Goal: Information Seeking & Learning: Find specific fact

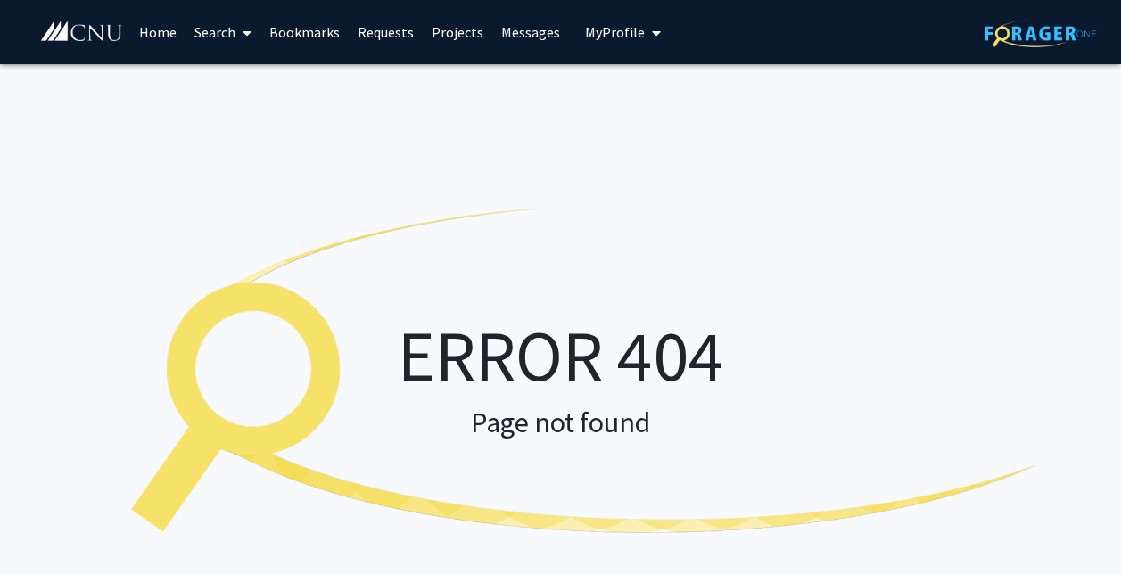
click at [158, 37] on link "Home" at bounding box center [157, 32] width 55 height 62
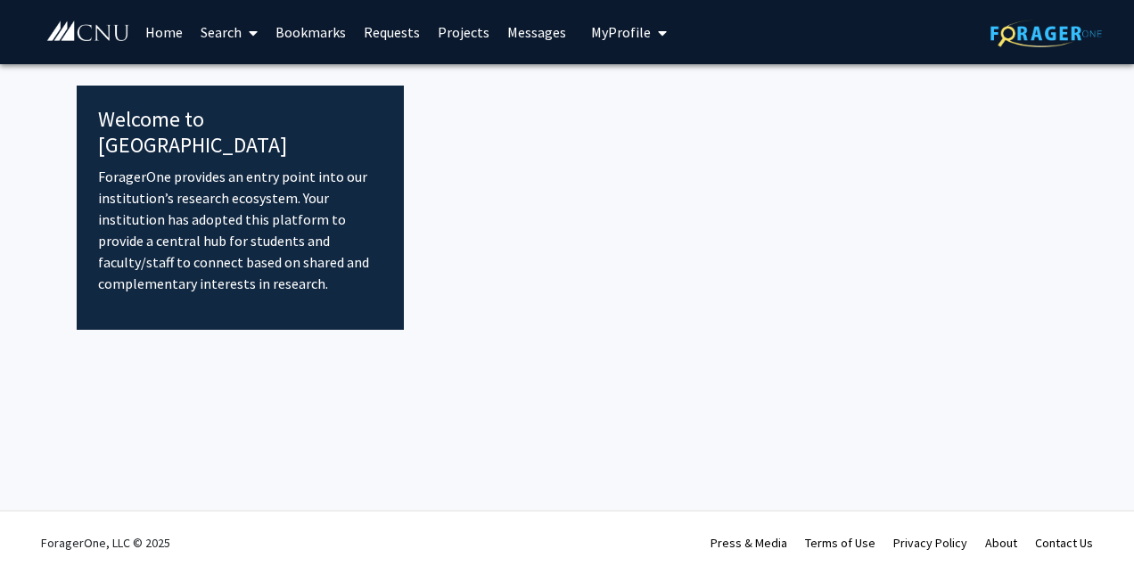
click at [239, 36] on link "Search" at bounding box center [229, 32] width 75 height 62
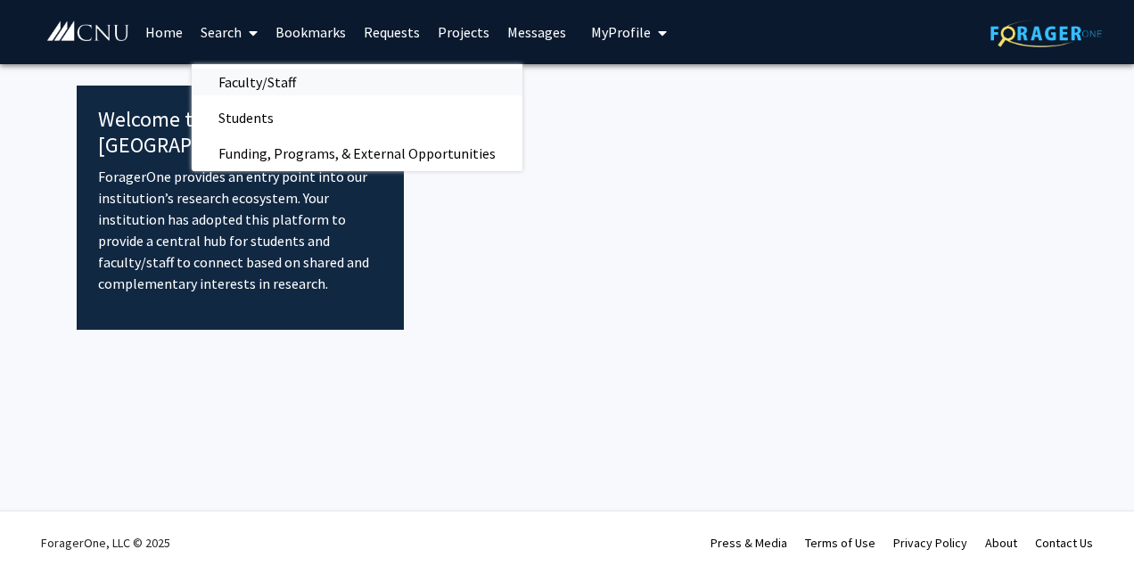
click at [282, 82] on span "Faculty/Staff" at bounding box center [257, 82] width 131 height 36
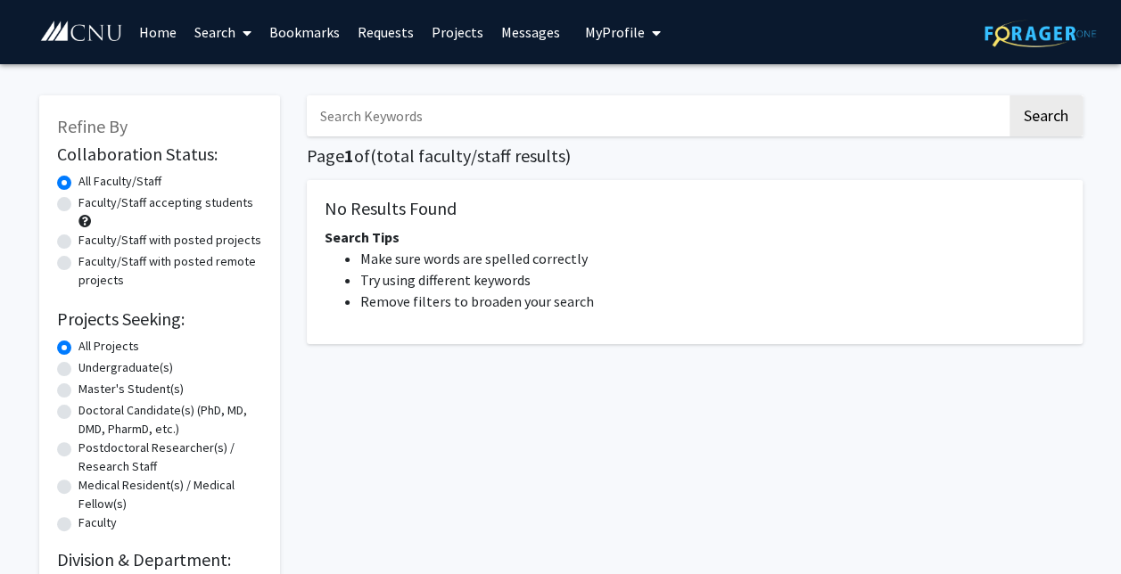
click at [347, 101] on input "Search Keywords" at bounding box center [657, 115] width 700 height 41
type input "liskin"
click at [1009, 95] on button "Search" at bounding box center [1045, 115] width 73 height 41
click at [1063, 137] on div "liskin Search Page 1 of ( total faculty/staff results) No Results Found Search …" at bounding box center [694, 337] width 802 height 518
click at [1054, 123] on button "Search" at bounding box center [1045, 115] width 73 height 41
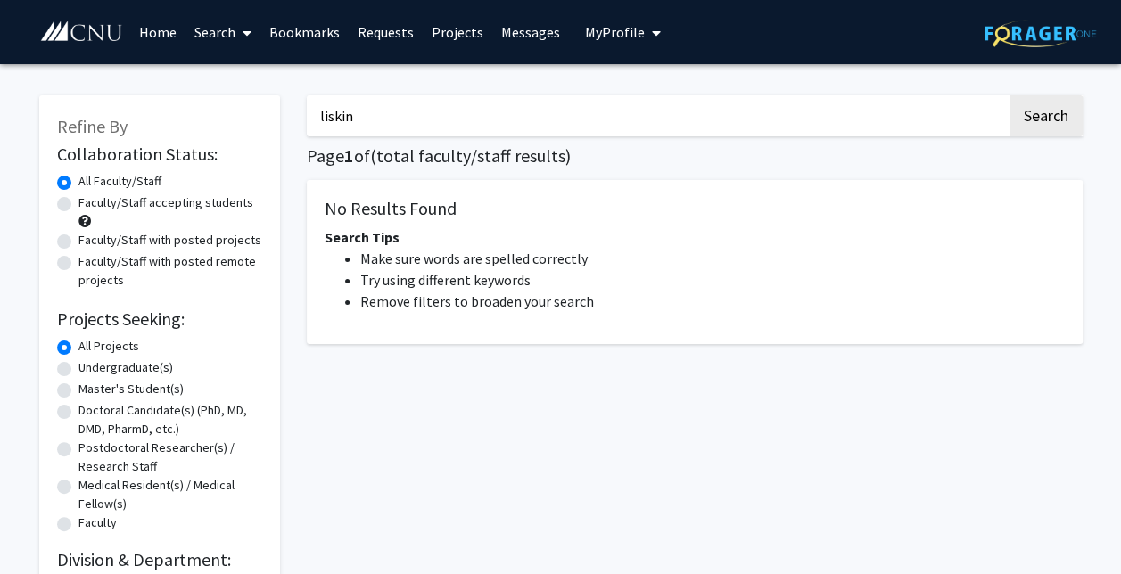
click at [233, 37] on link "Search" at bounding box center [222, 32] width 75 height 62
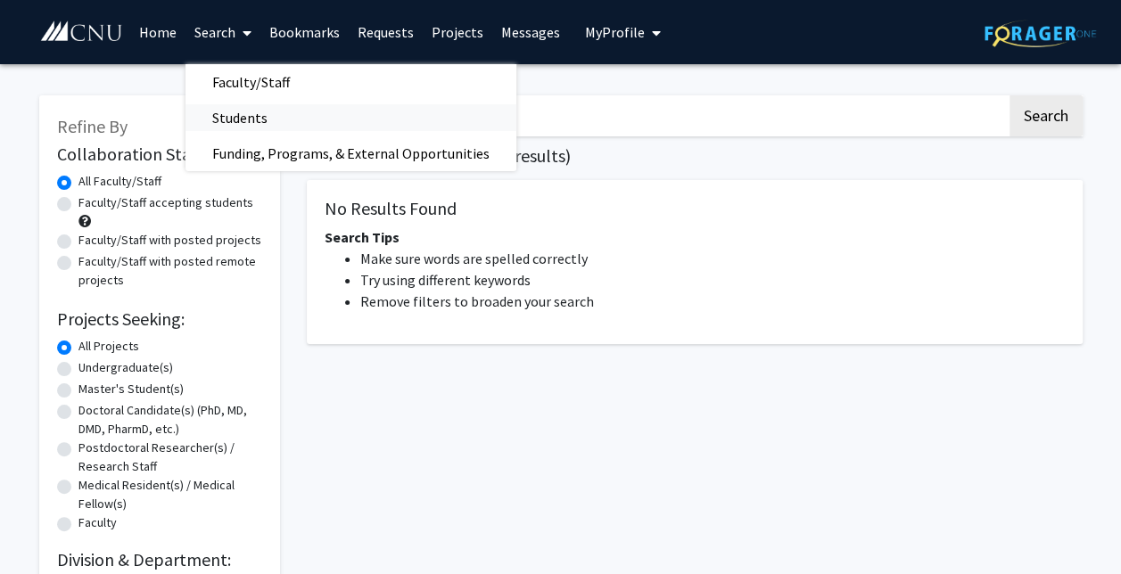
click at [237, 126] on span "Students" at bounding box center [239, 118] width 109 height 36
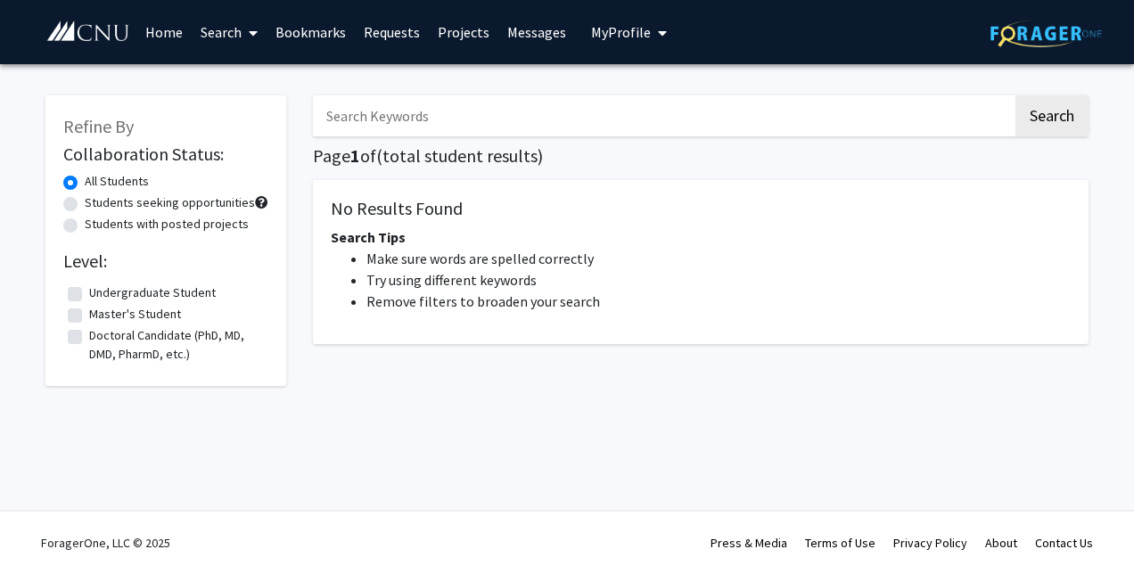
click at [163, 39] on link "Home" at bounding box center [163, 32] width 55 height 62
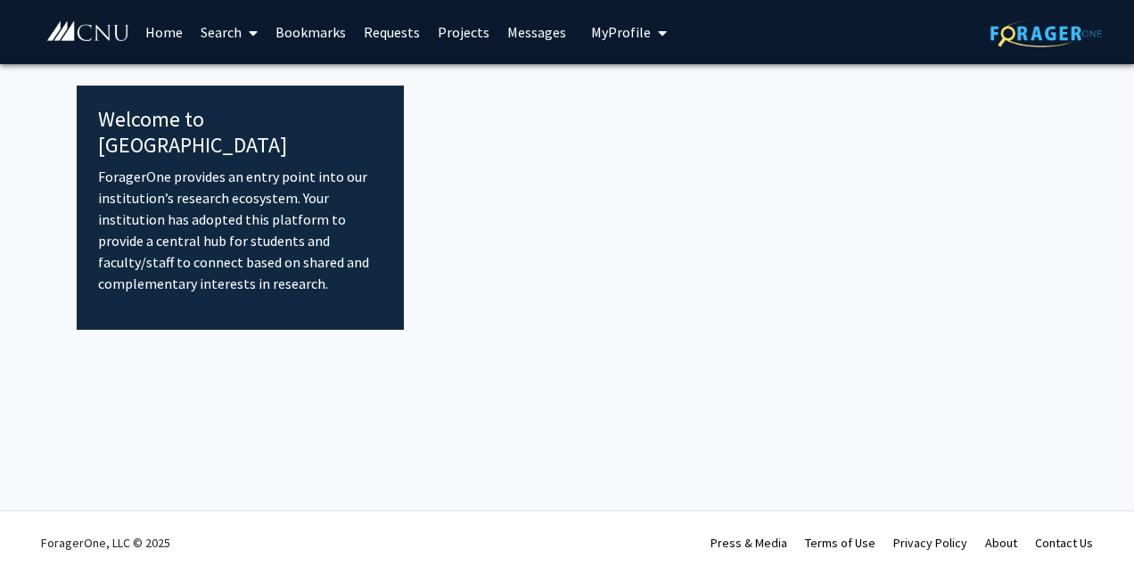
click at [340, 23] on link "Bookmarks" at bounding box center [311, 32] width 88 height 62
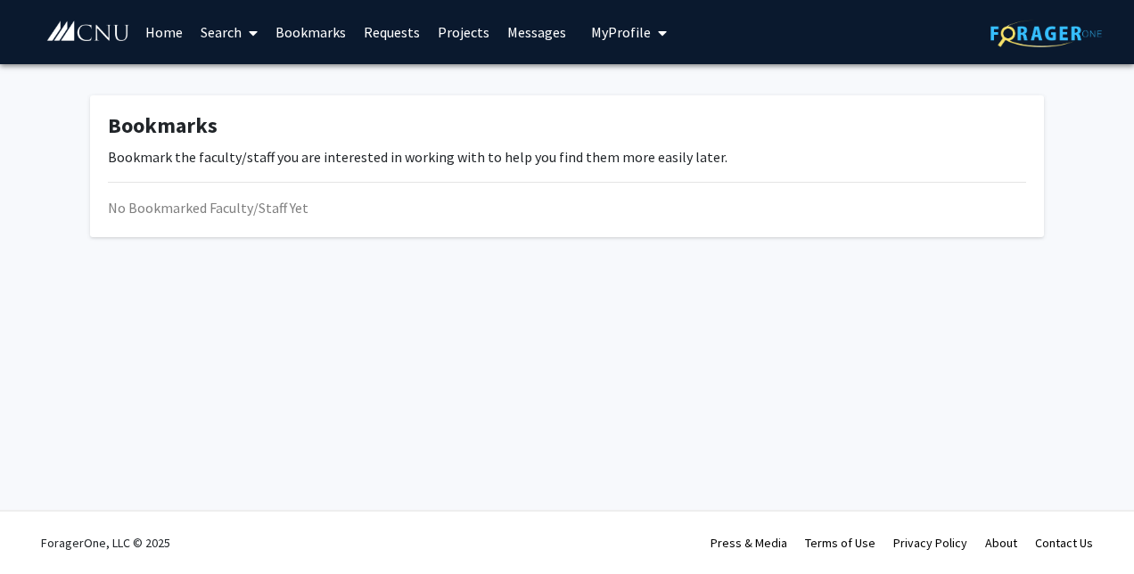
click at [387, 38] on link "Requests" at bounding box center [392, 32] width 74 height 62
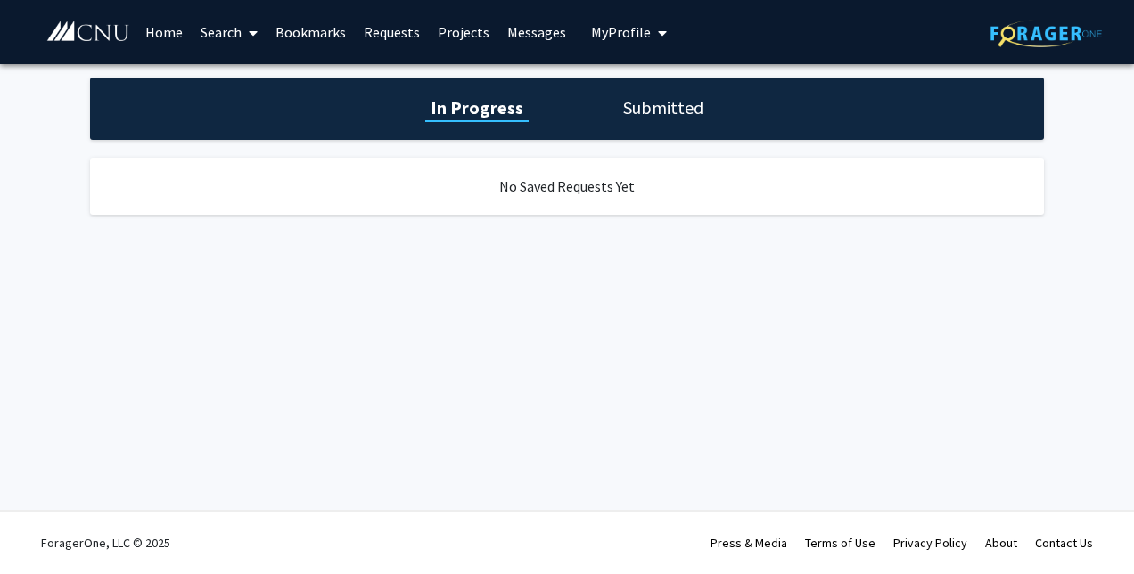
click at [330, 36] on link "Bookmarks" at bounding box center [311, 32] width 88 height 62
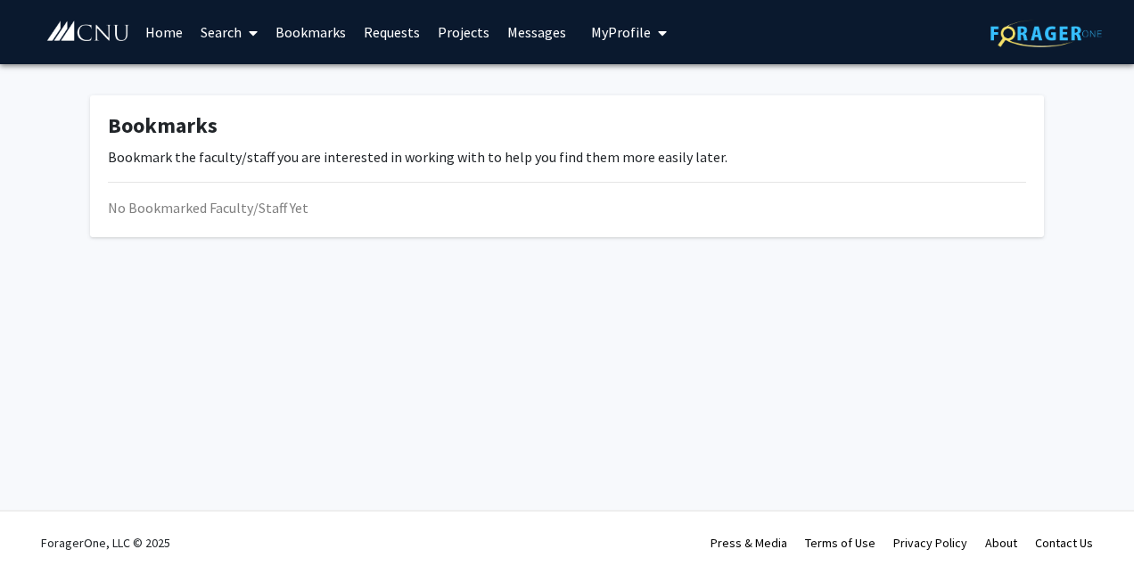
click at [224, 35] on link "Search" at bounding box center [229, 32] width 75 height 62
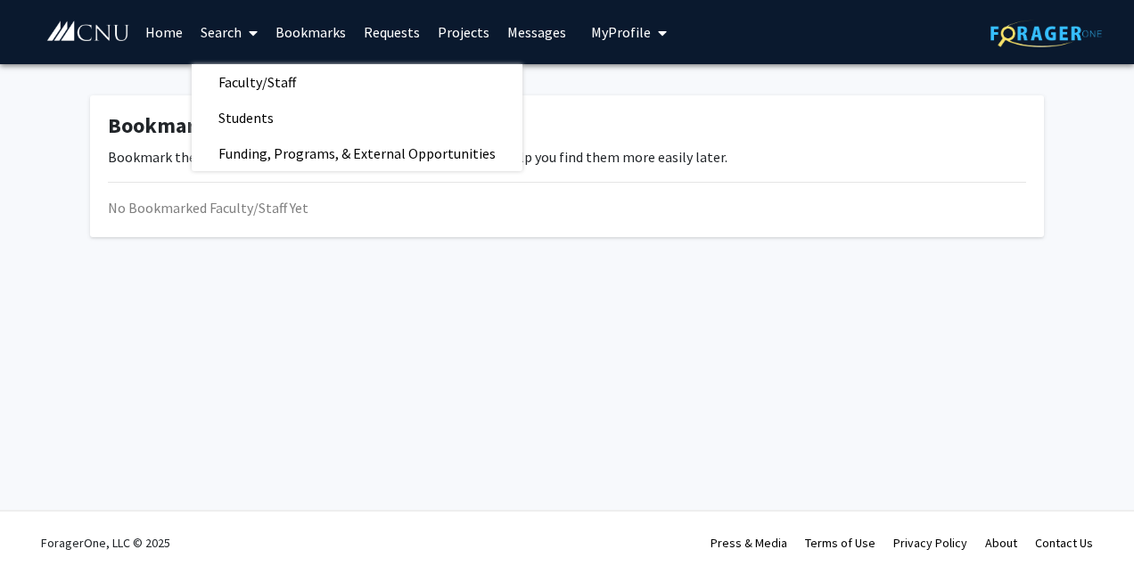
click at [252, 177] on div "Bookmarks Bookmark the faculty/staff you are interested in working with to help…" at bounding box center [567, 166] width 954 height 142
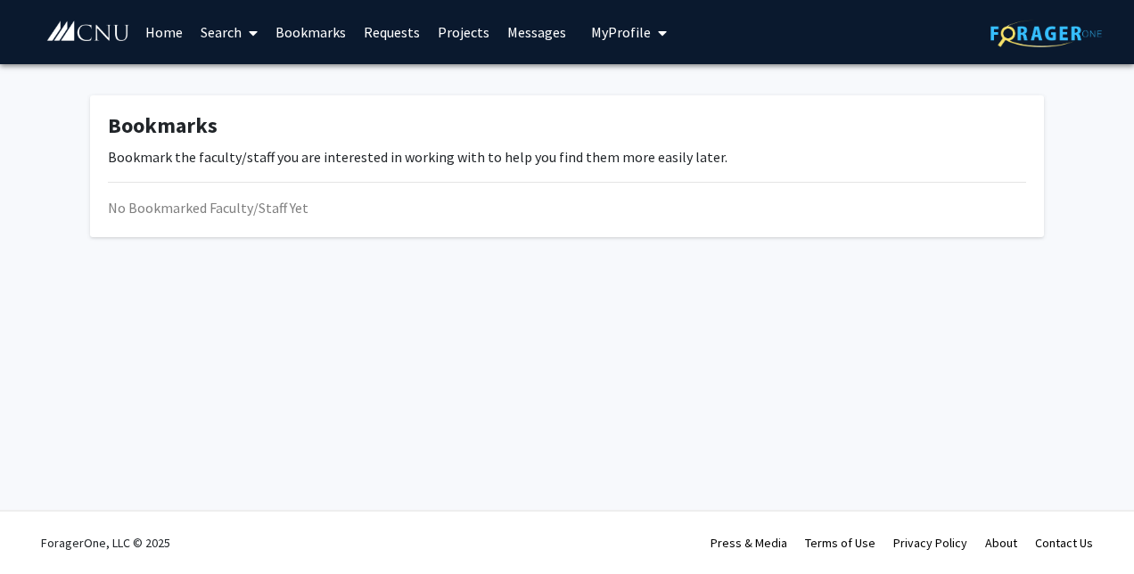
click at [227, 53] on link "Search" at bounding box center [229, 32] width 75 height 62
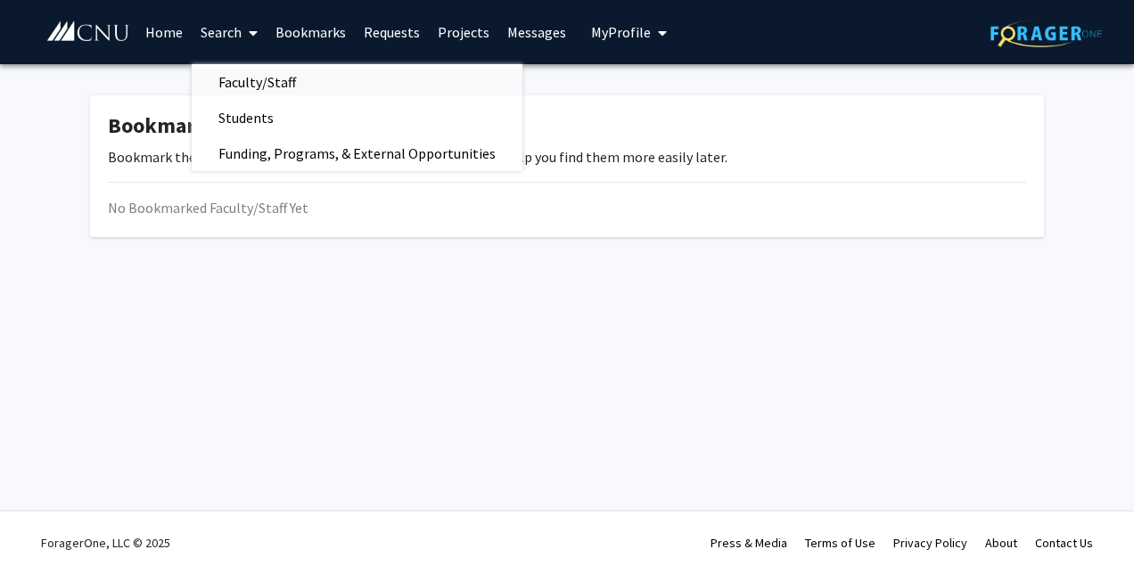
click at [236, 89] on span "Faculty/Staff" at bounding box center [257, 82] width 131 height 36
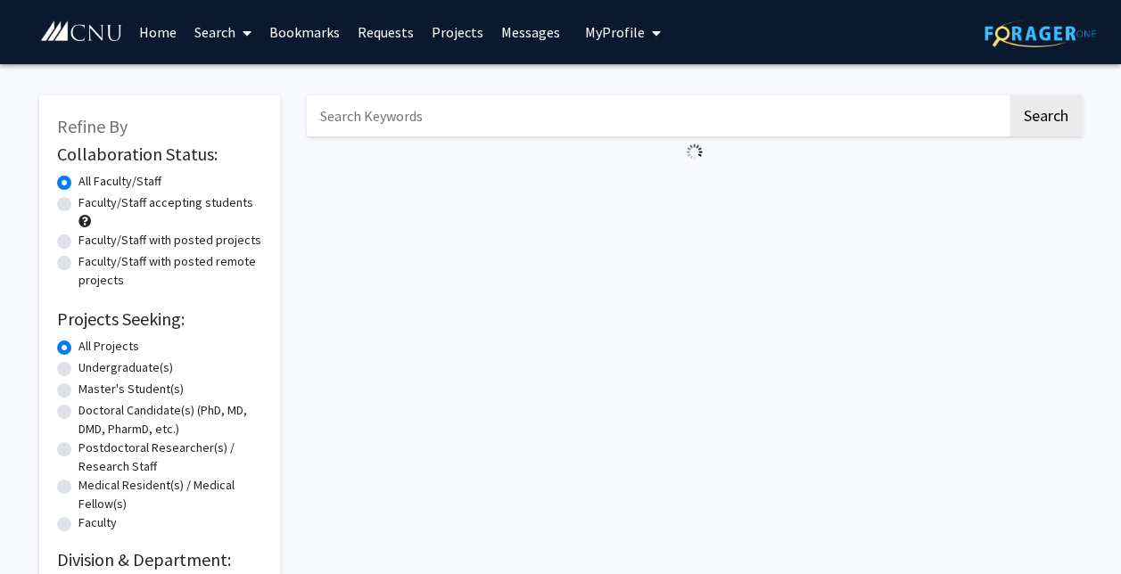
click at [334, 127] on input "Search Keywords" at bounding box center [657, 115] width 700 height 41
type input "."
type input "linkin"
click at [1009, 95] on button "Search" at bounding box center [1045, 115] width 73 height 41
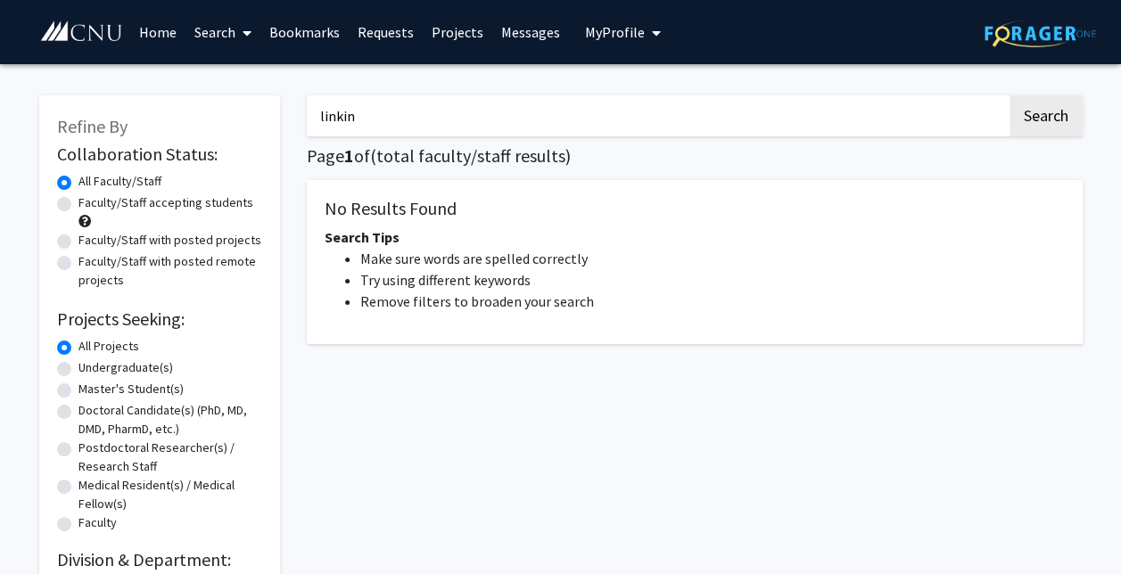
drag, startPoint x: 399, startPoint y: 132, endPoint x: 164, endPoint y: 130, distance: 234.5
click at [165, 134] on div "Refine By Collaboration Status: Collaboration Status All Faculty/Staff Collabor…" at bounding box center [561, 337] width 1070 height 518
click at [1009, 95] on button "Search" at bounding box center [1045, 115] width 73 height 41
click at [1071, 132] on button "Search" at bounding box center [1045, 115] width 73 height 41
click at [1063, 127] on button "Search" at bounding box center [1045, 115] width 73 height 41
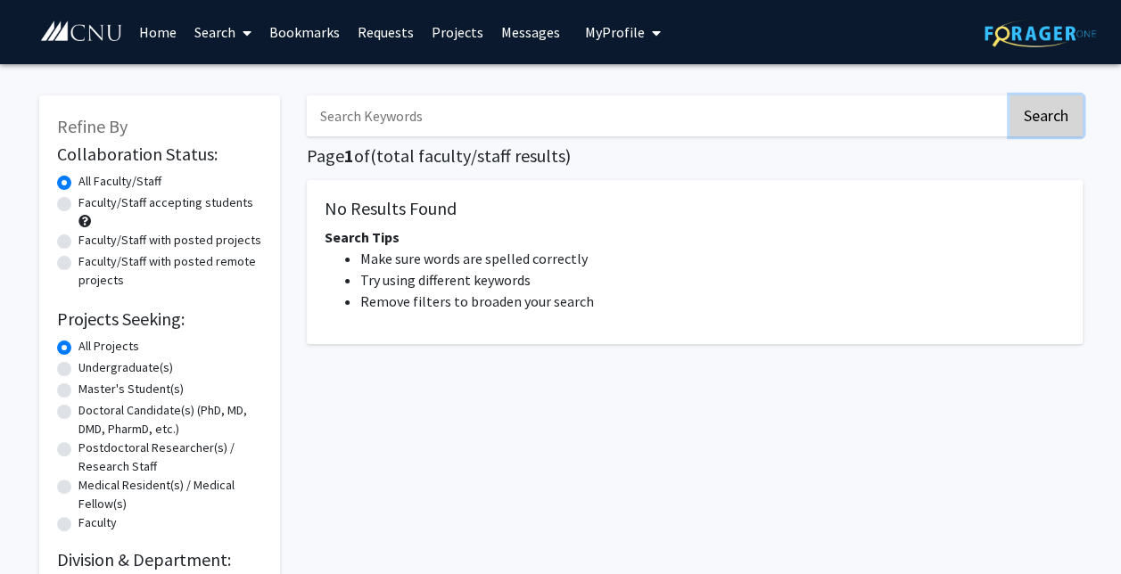
drag, startPoint x: 1063, startPoint y: 127, endPoint x: 1049, endPoint y: 103, distance: 27.2
click at [1062, 125] on button "Search" at bounding box center [1045, 115] width 73 height 41
click at [1044, 38] on img at bounding box center [1039, 34] width 111 height 28
click at [144, 23] on link "Home" at bounding box center [157, 32] width 55 height 62
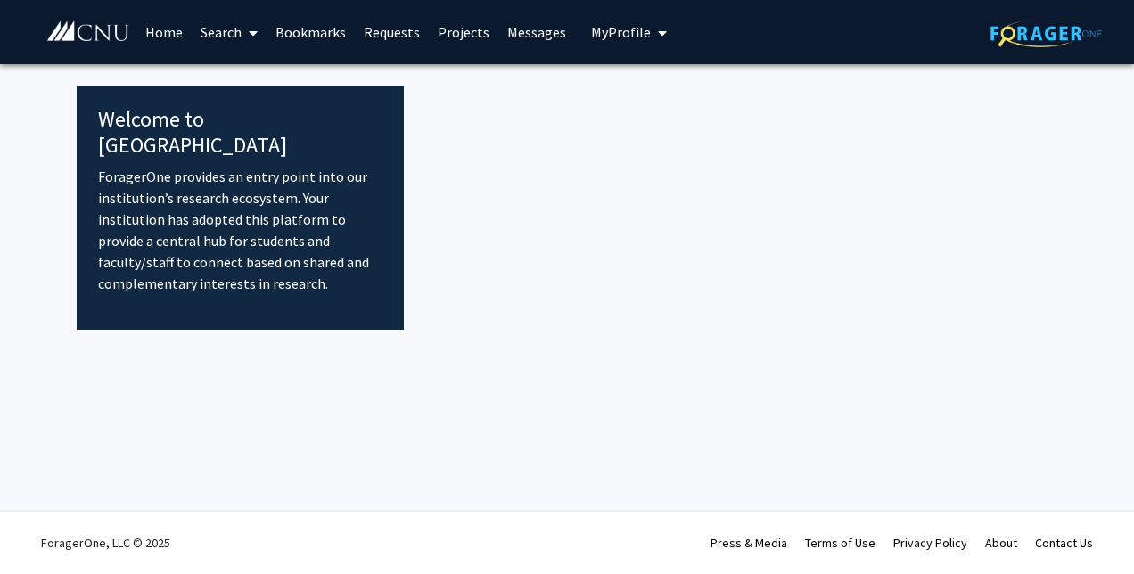
click at [230, 34] on link "Search" at bounding box center [229, 32] width 75 height 62
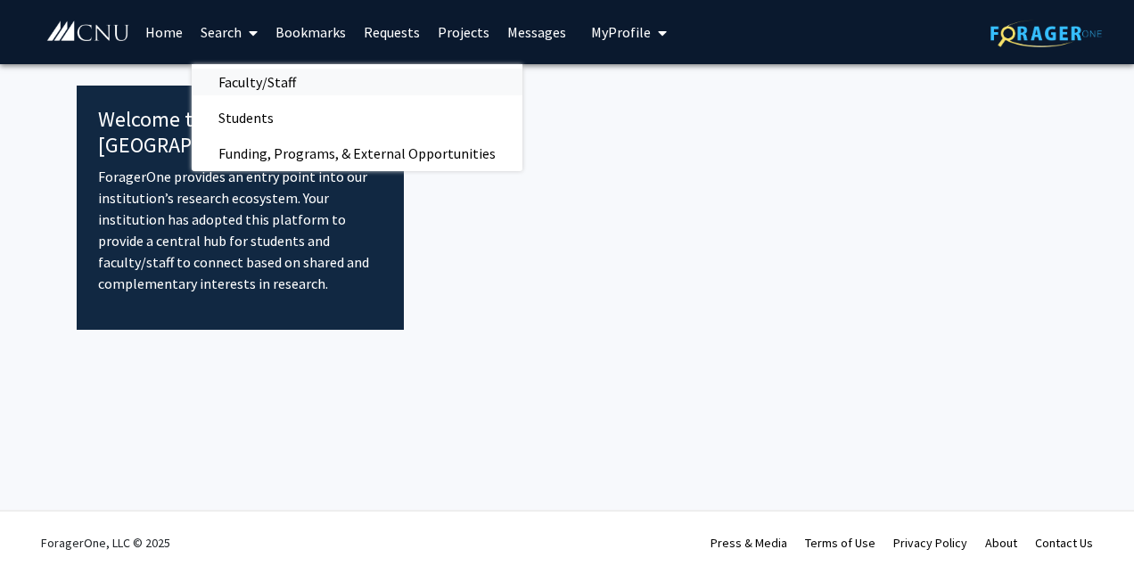
click at [289, 68] on span "Faculty/Staff" at bounding box center [257, 82] width 131 height 36
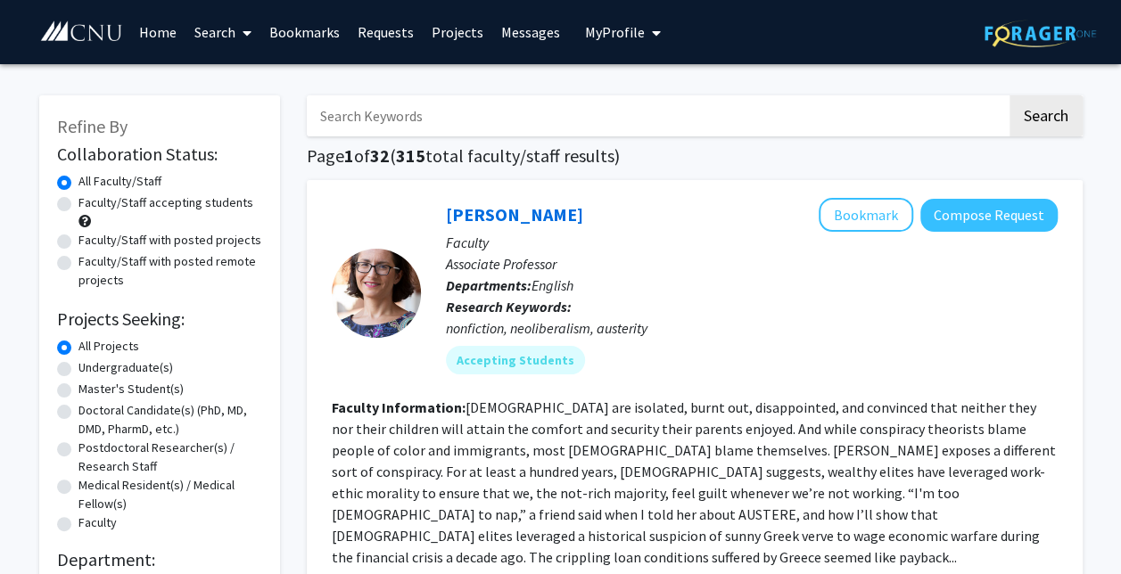
click at [581, 110] on input "Search Keywords" at bounding box center [657, 115] width 700 height 41
click at [1009, 95] on button "Search" at bounding box center [1045, 115] width 73 height 41
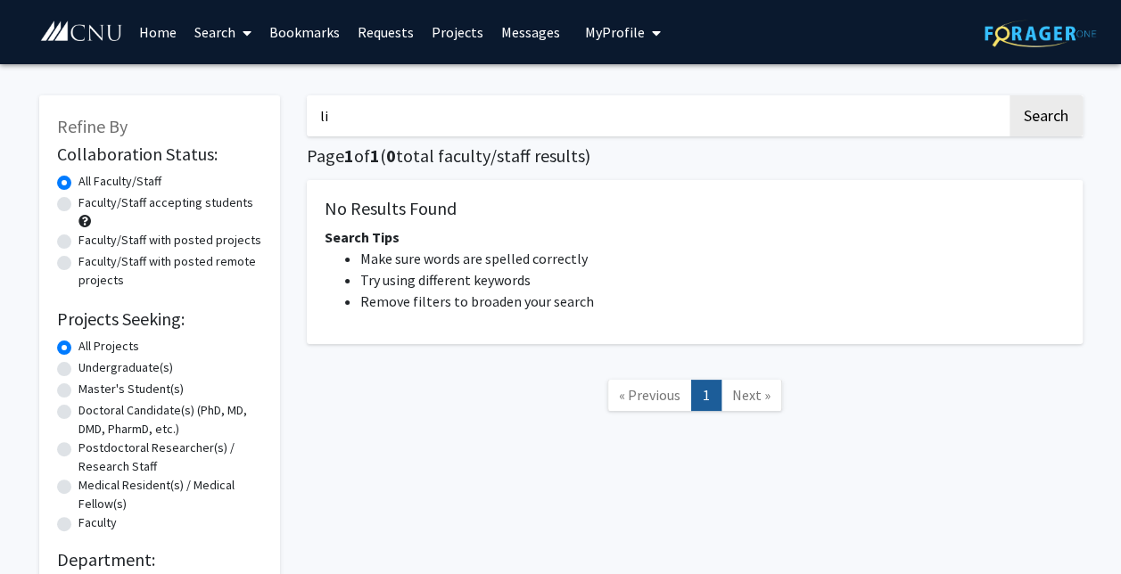
type input "l"
click at [1009, 95] on button "Search" at bounding box center [1045, 115] width 73 height 41
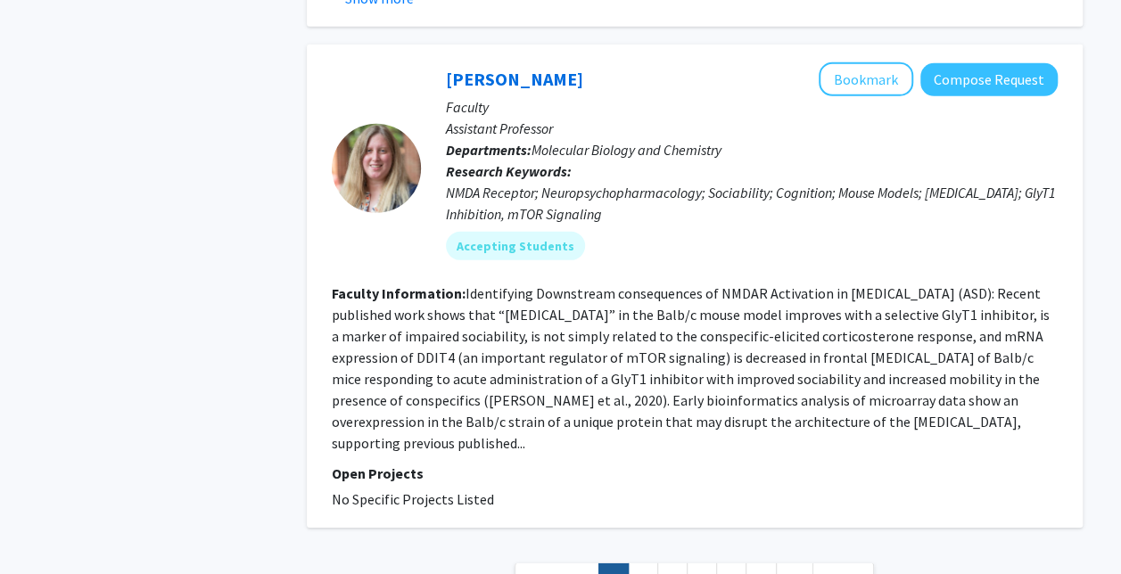
scroll to position [5960, 0]
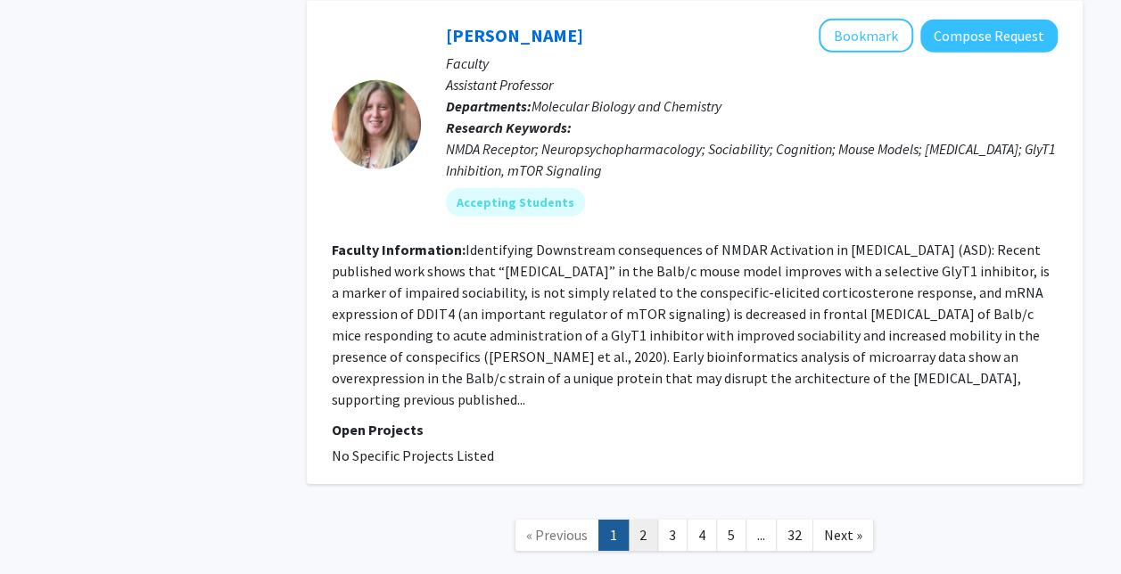
click at [639, 520] on link "2" at bounding box center [643, 535] width 30 height 31
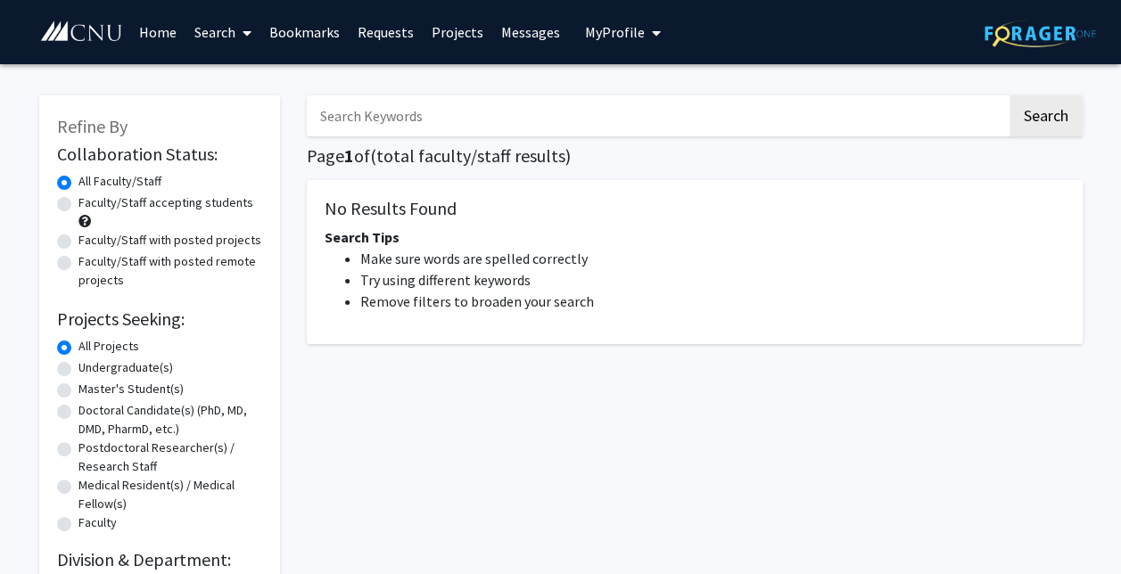
click at [449, 106] on input "Search Keywords" at bounding box center [657, 115] width 700 height 41
click at [1054, 128] on button "Search" at bounding box center [1045, 115] width 73 height 41
click at [1057, 130] on button "Search" at bounding box center [1045, 115] width 73 height 41
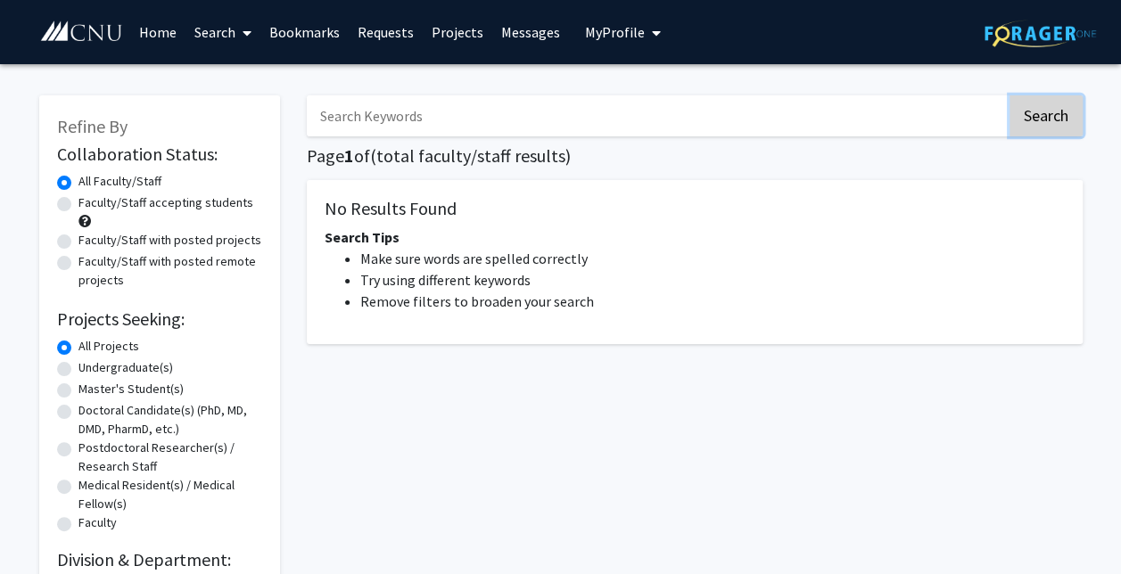
click at [1057, 130] on button "Search" at bounding box center [1045, 115] width 73 height 41
click at [235, 36] on span at bounding box center [243, 33] width 16 height 62
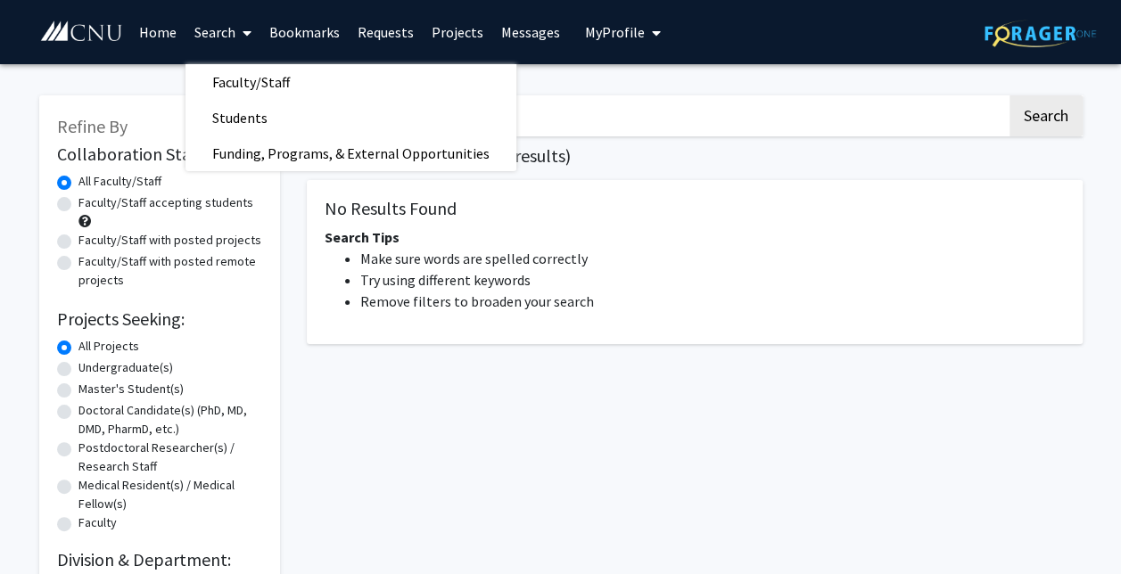
click at [168, 34] on link "Home" at bounding box center [157, 32] width 55 height 62
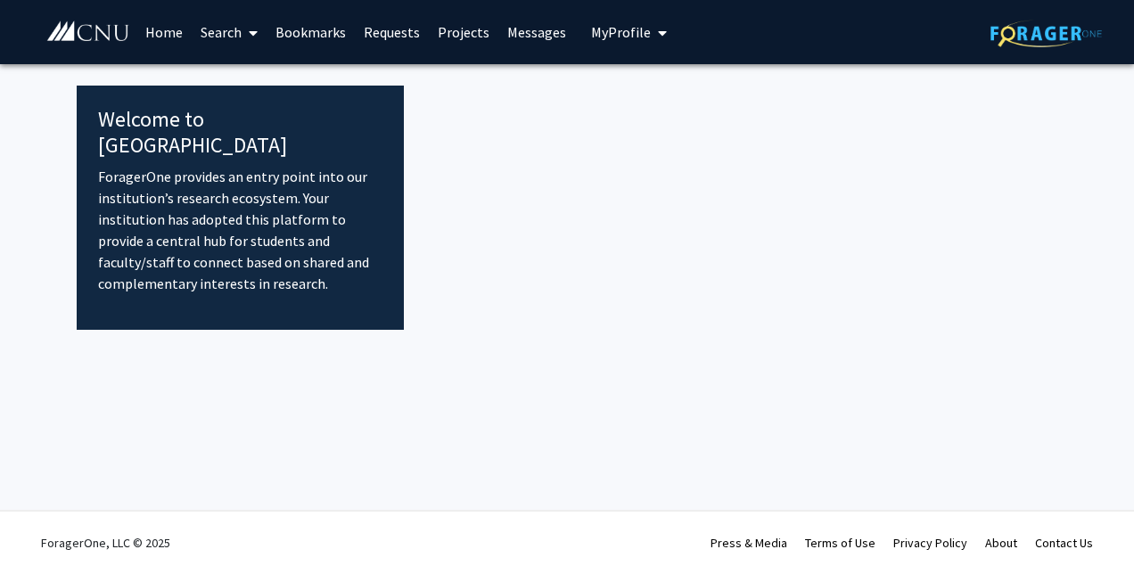
click at [606, 34] on span "My Profile" at bounding box center [621, 32] width 60 height 18
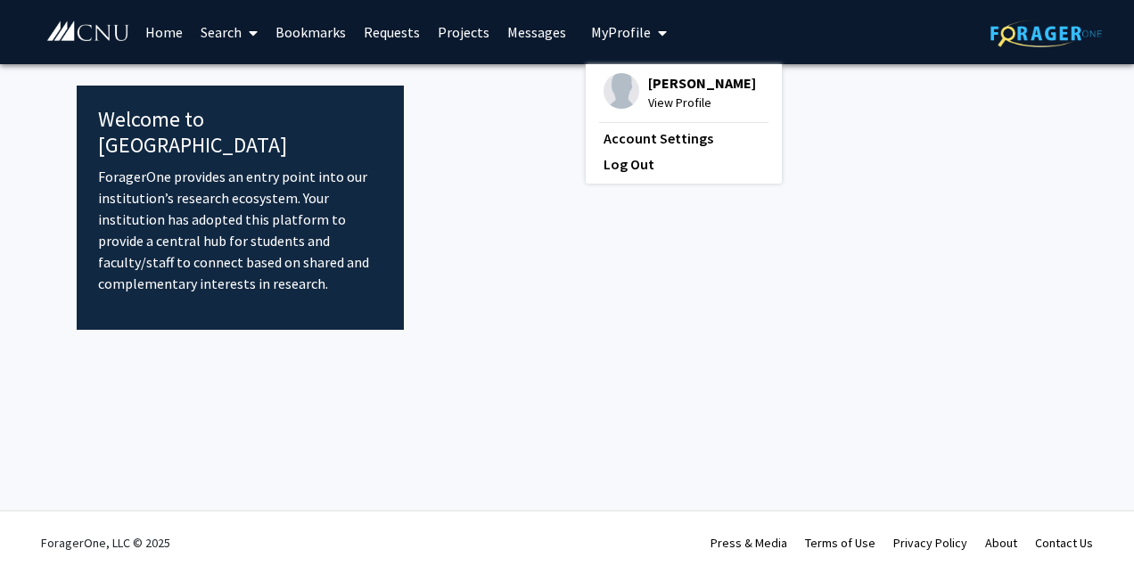
click at [648, 95] on span "View Profile" at bounding box center [702, 103] width 108 height 20
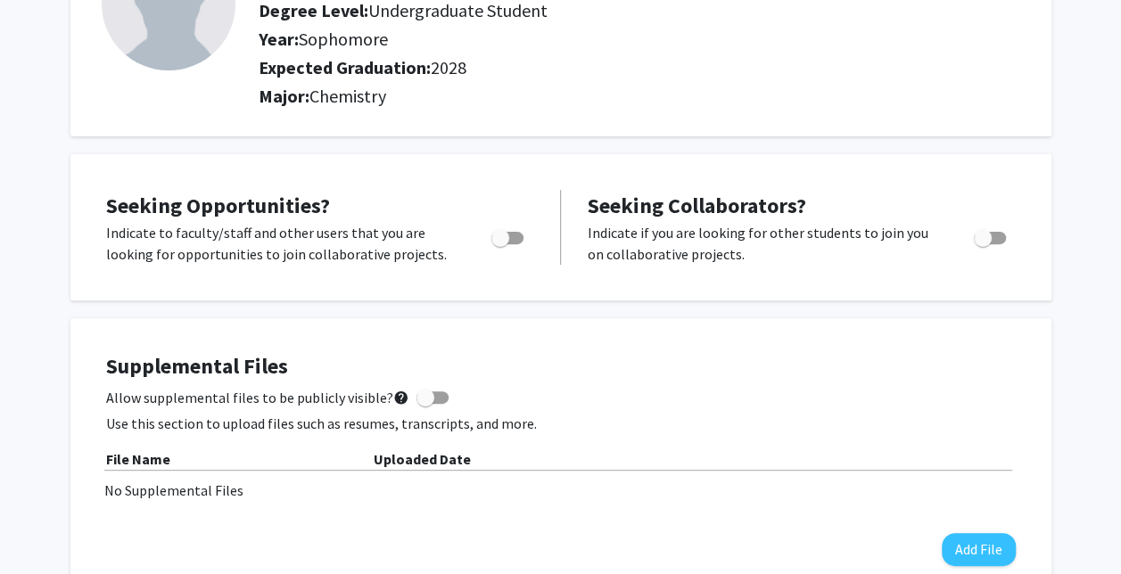
scroll to position [118, 0]
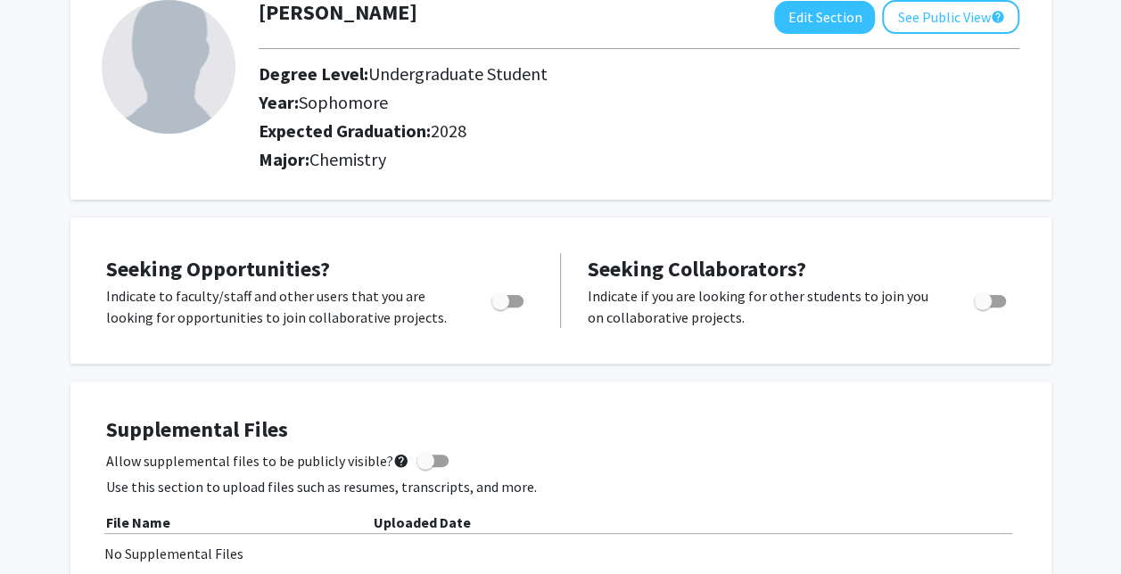
click at [505, 294] on span "Toggle" at bounding box center [500, 301] width 18 height 18
click at [500, 308] on input "Are you actively seeking opportunities?" at bounding box center [499, 308] width 1 height 1
click at [500, 305] on span "Toggle" at bounding box center [507, 301] width 32 height 12
click at [500, 308] on input "Are you actively seeking opportunities?" at bounding box center [499, 308] width 1 height 1
checkbox input "false"
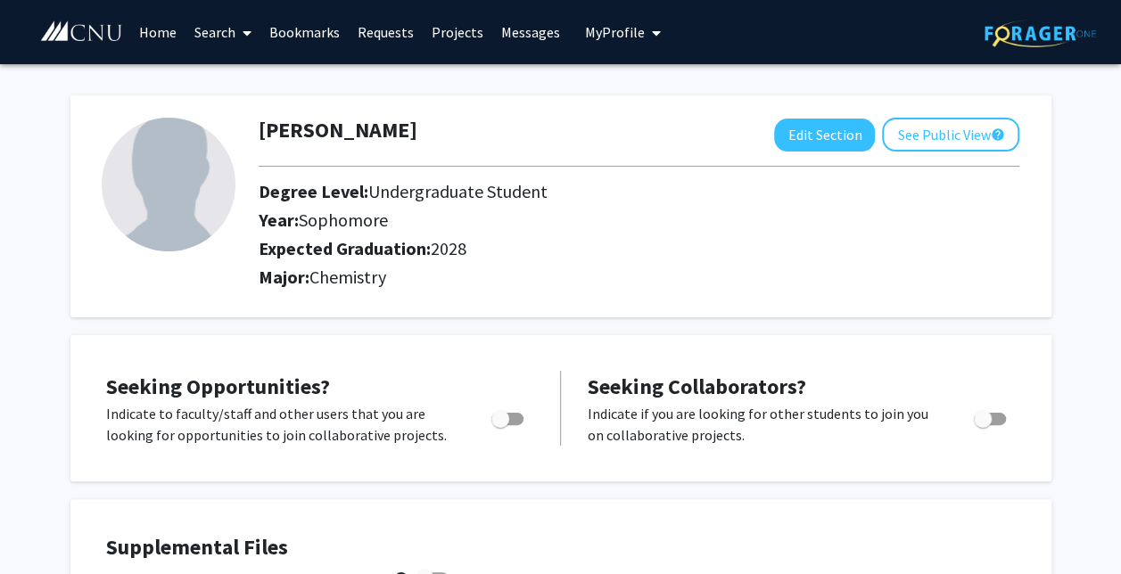
scroll to position [0, 0]
click at [248, 47] on span at bounding box center [243, 33] width 16 height 62
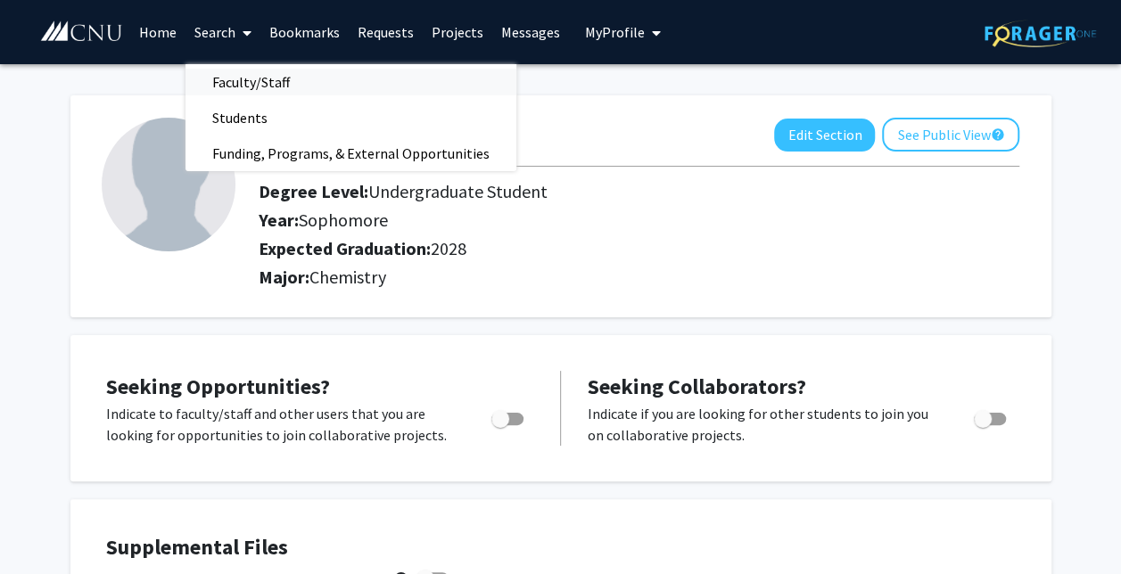
click at [258, 63] on span "Search Faculty/Staff Students Funding, Programs, & External Opportunities" at bounding box center [222, 32] width 75 height 62
click at [257, 64] on span "Faculty/Staff" at bounding box center [250, 82] width 131 height 36
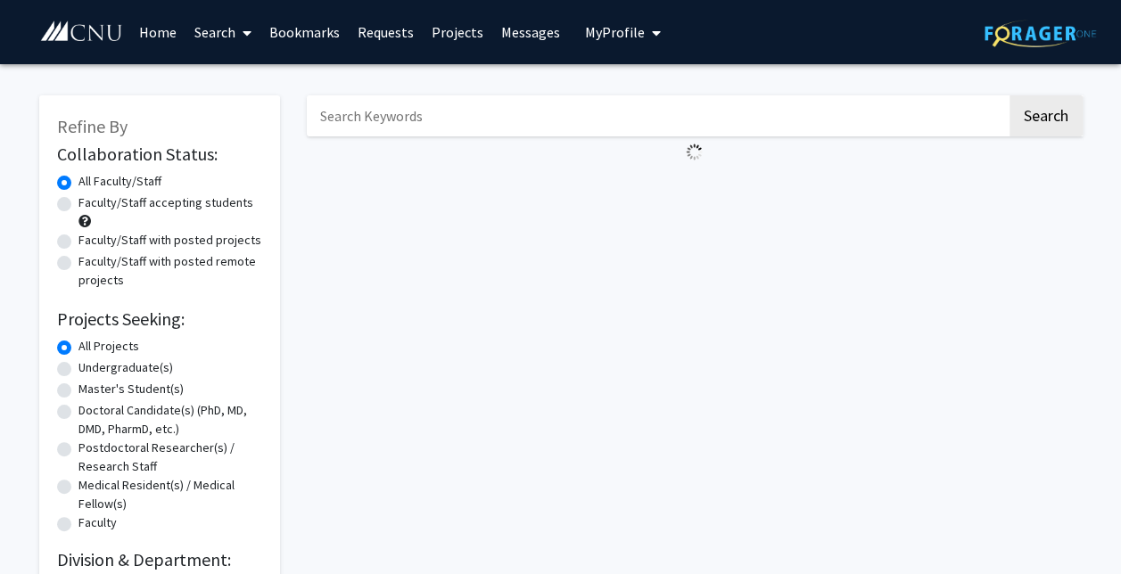
click at [330, 135] on input "Search Keywords" at bounding box center [657, 115] width 700 height 41
click at [1009, 95] on button "Search" at bounding box center [1045, 115] width 73 height 41
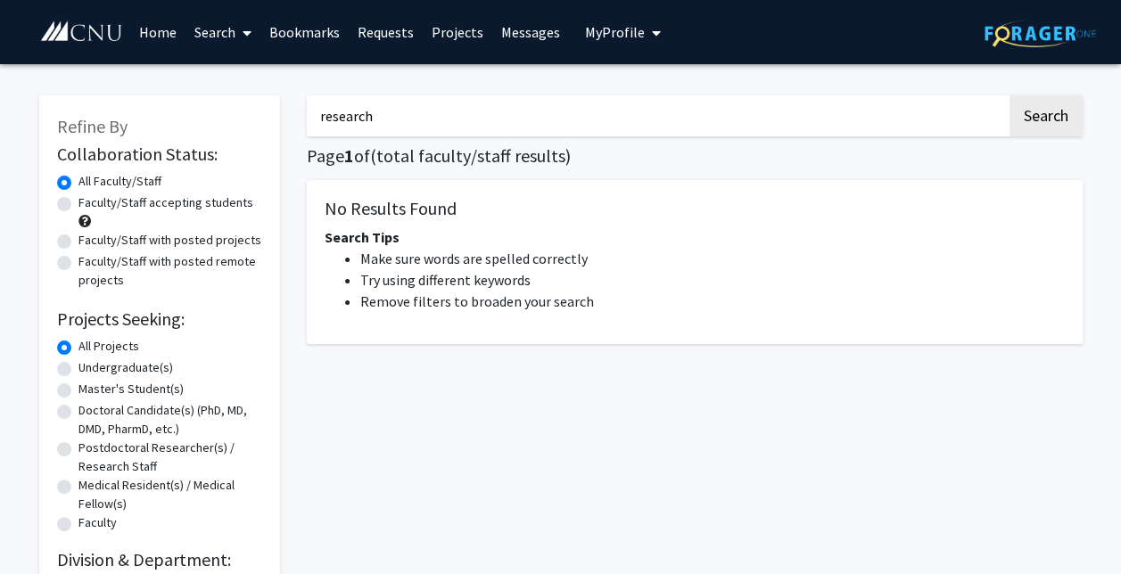
drag, startPoint x: 375, startPoint y: 106, endPoint x: 226, endPoint y: 138, distance: 153.2
click at [226, 140] on div "Refine By Collaboration Status: Collaboration Status All Faculty/Staff Collabor…" at bounding box center [561, 337] width 1070 height 518
type input "quinlan"
click at [1009, 95] on button "Search" at bounding box center [1045, 115] width 73 height 41
click at [1066, 24] on img at bounding box center [1039, 34] width 111 height 28
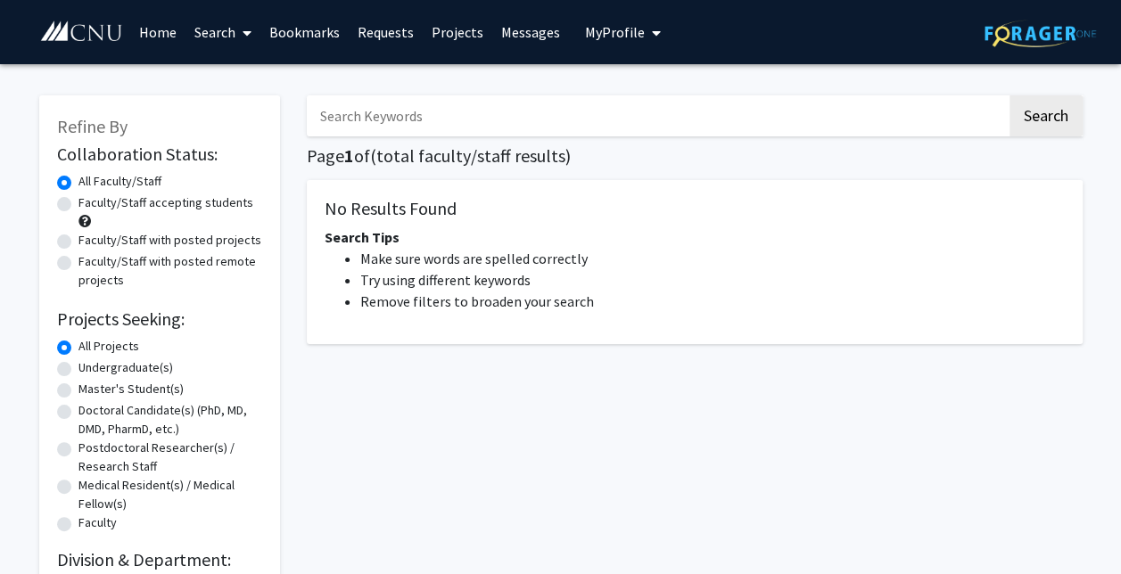
click at [1020, 54] on link at bounding box center [1039, 32] width 111 height 62
click at [585, 30] on span "My Profile" at bounding box center [615, 32] width 60 height 18
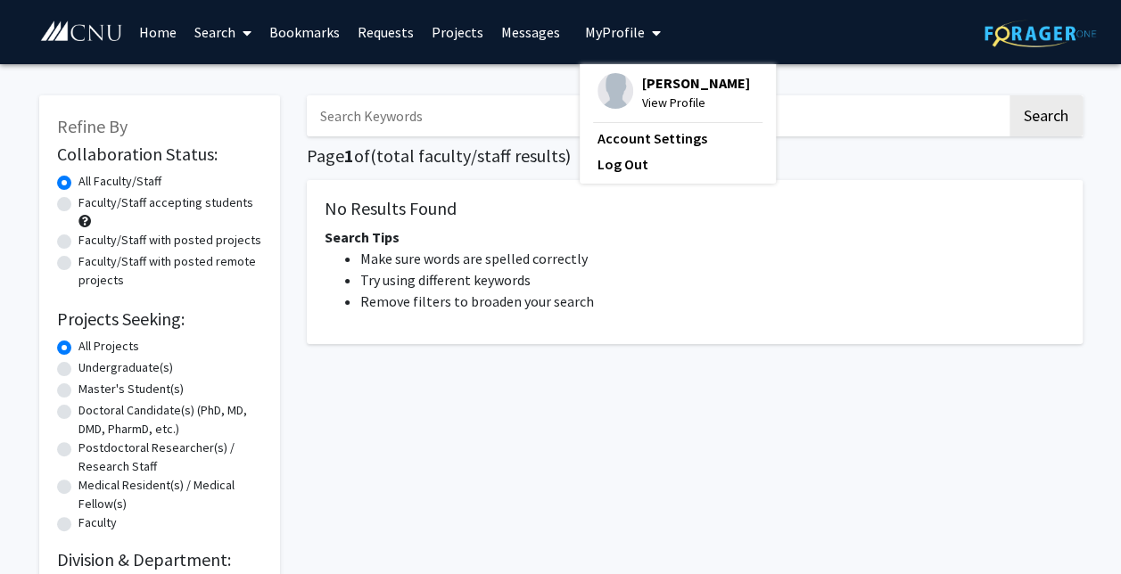
click at [642, 108] on span "View Profile" at bounding box center [696, 103] width 108 height 20
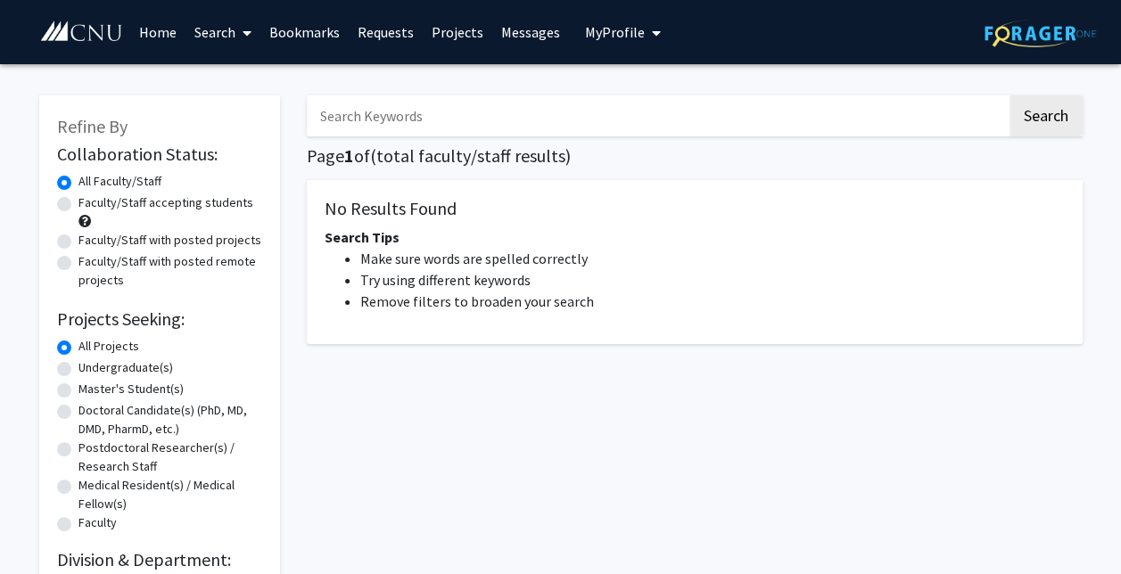
click at [511, 57] on link "Messages" at bounding box center [530, 32] width 77 height 62
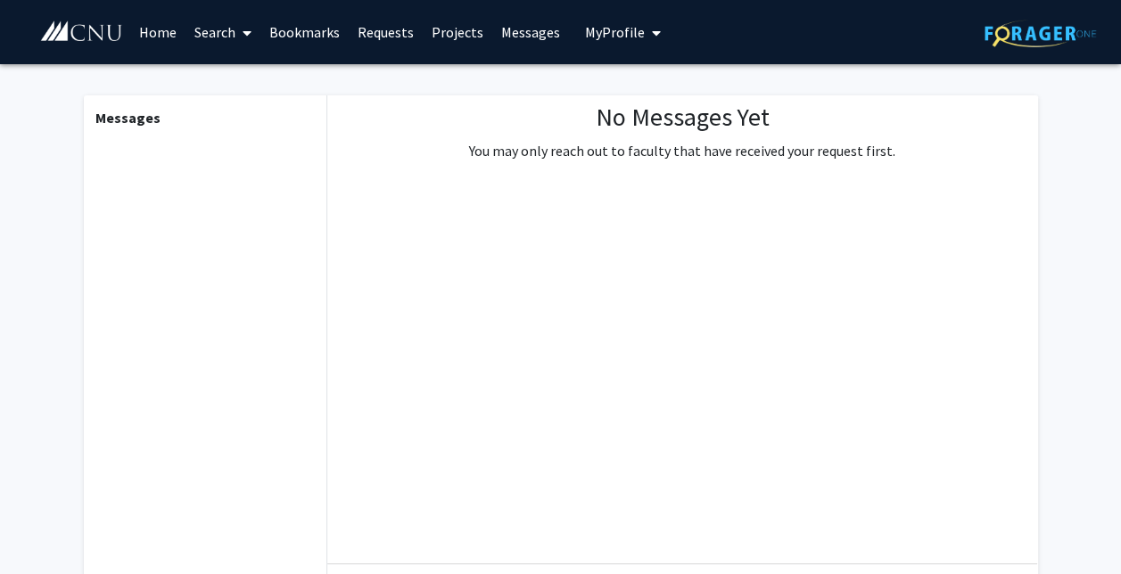
click at [151, 41] on link "Home" at bounding box center [157, 32] width 55 height 62
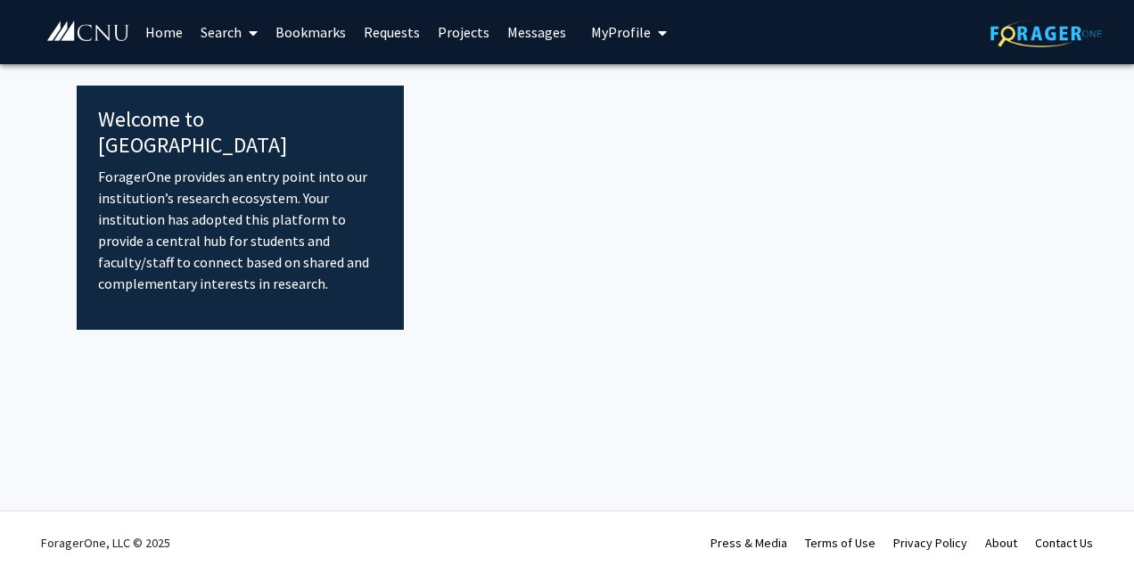
click at [243, 9] on span at bounding box center [250, 33] width 16 height 62
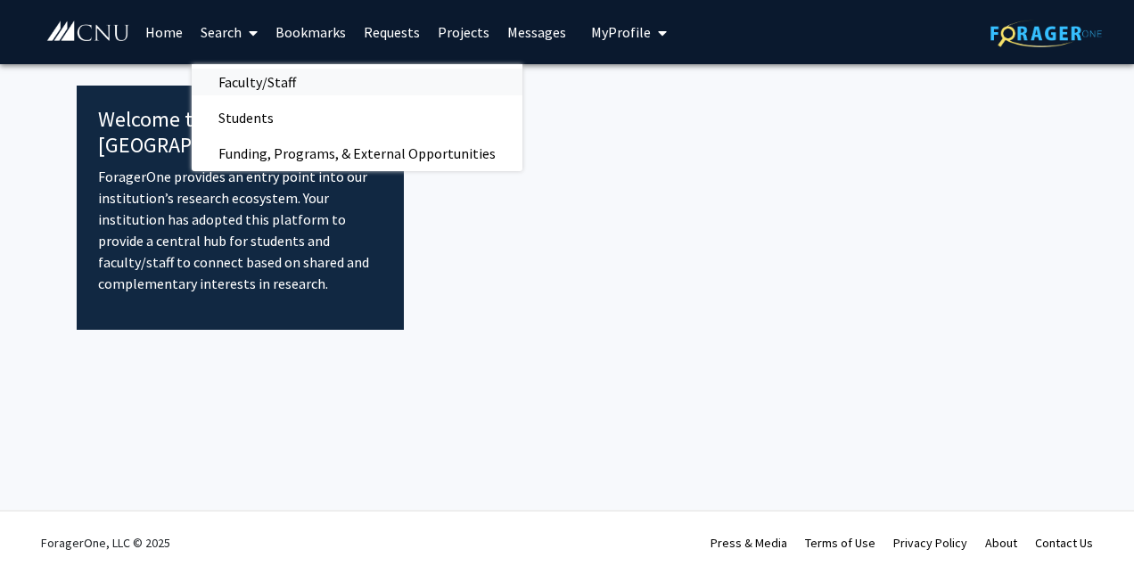
click at [208, 89] on span "Faculty/Staff" at bounding box center [257, 82] width 131 height 36
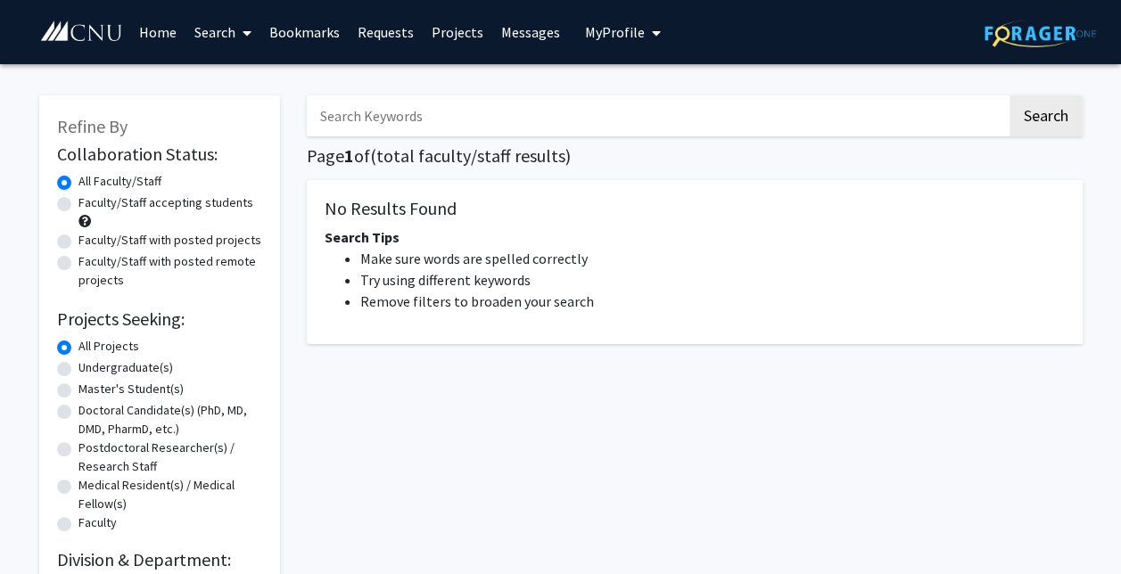
click at [369, 117] on input "Search Keywords" at bounding box center [657, 115] width 700 height 41
click at [1009, 95] on button "Search" at bounding box center [1045, 115] width 73 height 41
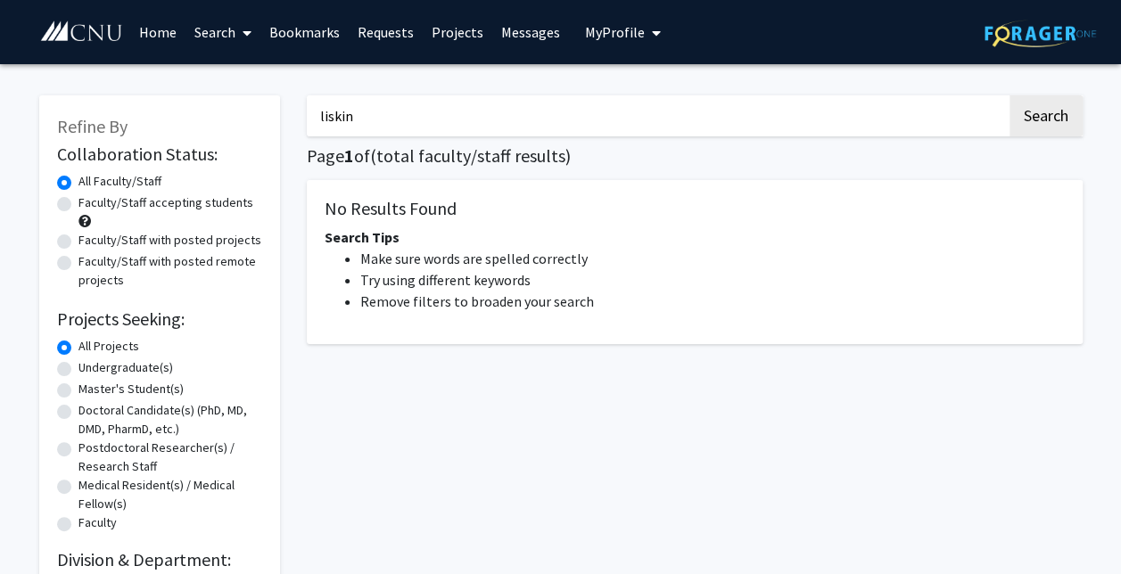
click at [1009, 95] on button "Search" at bounding box center [1045, 115] width 73 height 41
type input "l"
click at [1009, 95] on button "Search" at bounding box center [1045, 115] width 73 height 41
